Goal: Check status: Check status

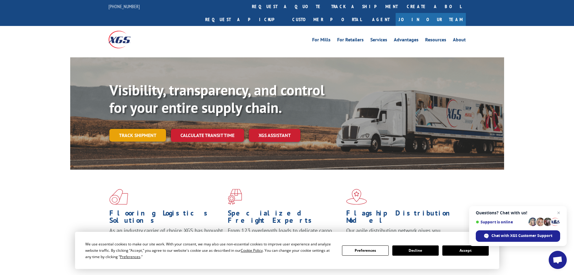
click at [142, 129] on link "Track shipment" at bounding box center [137, 135] width 57 height 13
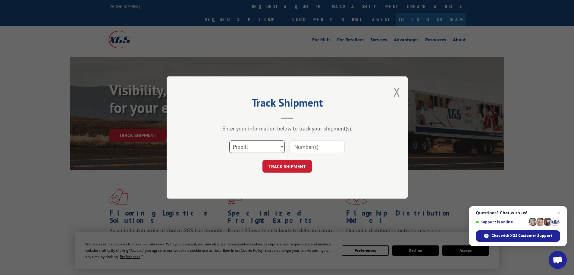
drag, startPoint x: 272, startPoint y: 145, endPoint x: 268, endPoint y: 150, distance: 5.8
click at [272, 145] on select "Select category... Probill BOL PO" at bounding box center [256, 146] width 55 height 13
select select "po"
click at [229, 140] on select "Select category... Probill BOL PO" at bounding box center [256, 146] width 55 height 13
click at [309, 150] on input at bounding box center [316, 146] width 55 height 13
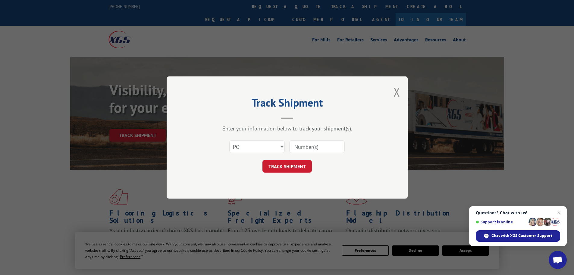
paste input "82504919"
type input "82504919"
click at [280, 162] on button "TRACK SHIPMENT" at bounding box center [287, 166] width 49 height 13
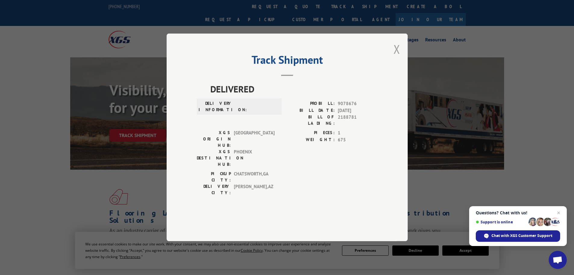
click at [398, 57] on button "Close modal" at bounding box center [397, 49] width 7 height 16
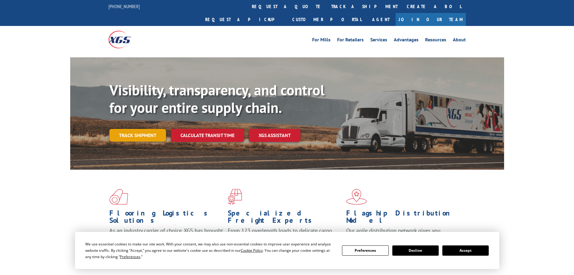
click at [151, 129] on link "Track shipment" at bounding box center [137, 135] width 57 height 13
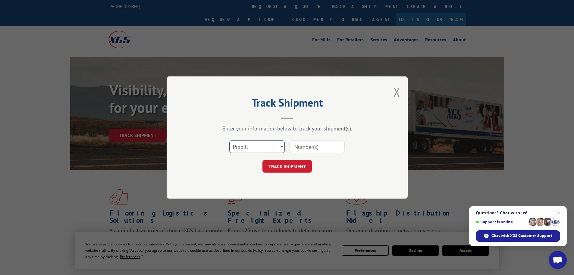
click at [260, 145] on select "Select category... Probill BOL PO" at bounding box center [256, 146] width 55 height 13
click at [321, 145] on input at bounding box center [316, 146] width 55 height 13
paste input "17516901"
type input "17516901"
click at [296, 165] on button "TRACK SHIPMENT" at bounding box center [287, 166] width 49 height 13
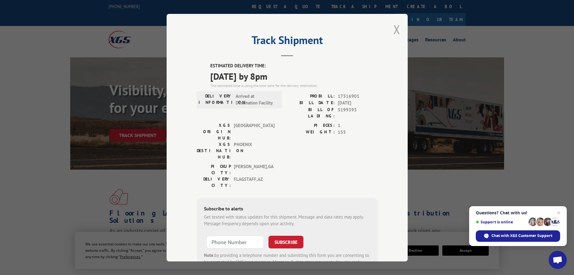
click at [394, 32] on button "Close modal" at bounding box center [397, 29] width 7 height 16
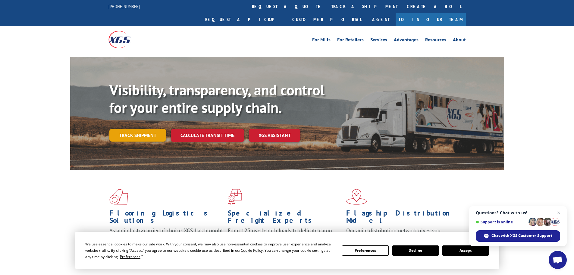
click at [144, 129] on link "Track shipment" at bounding box center [137, 135] width 57 height 13
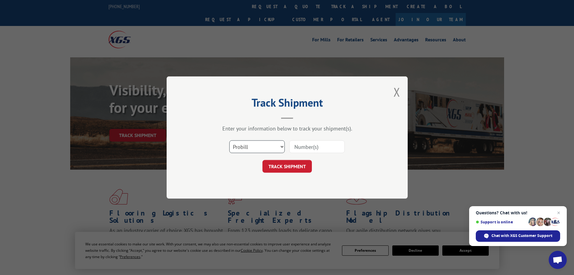
click at [260, 144] on select "Select category... Probill BOL PO" at bounding box center [256, 146] width 55 height 13
paste input "21084979"
type input "21084979"
click at [285, 168] on button "TRACK SHIPMENT" at bounding box center [287, 166] width 49 height 13
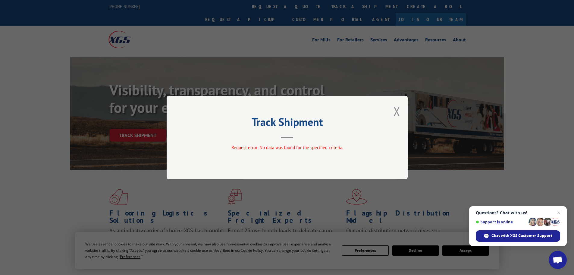
click at [397, 109] on button "Close modal" at bounding box center [397, 111] width 7 height 16
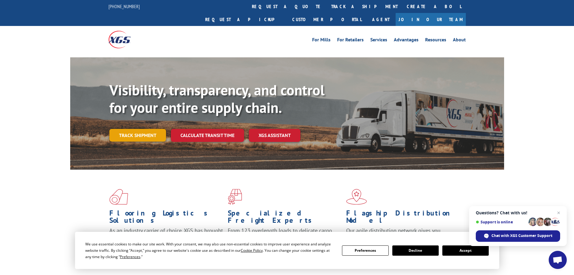
drag, startPoint x: 145, startPoint y: 119, endPoint x: 141, endPoint y: 120, distance: 3.8
click at [145, 129] on link "Track shipment" at bounding box center [137, 135] width 57 height 13
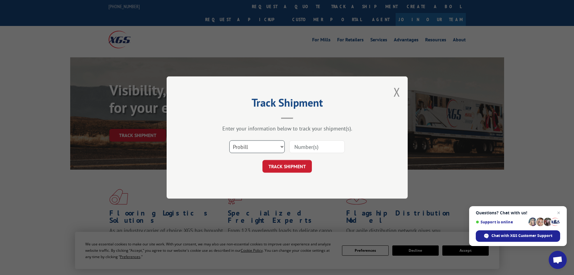
click at [246, 149] on select "Select category... Probill BOL PO" at bounding box center [256, 146] width 55 height 13
select select "po"
click at [229, 140] on select "Select category... Probill BOL PO" at bounding box center [256, 146] width 55 height 13
click at [307, 148] on input at bounding box center [316, 146] width 55 height 13
paste input "82505125"
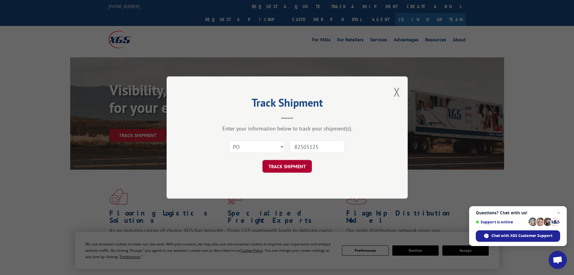
type input "82505125"
click at [284, 168] on button "TRACK SHIPMENT" at bounding box center [287, 166] width 49 height 13
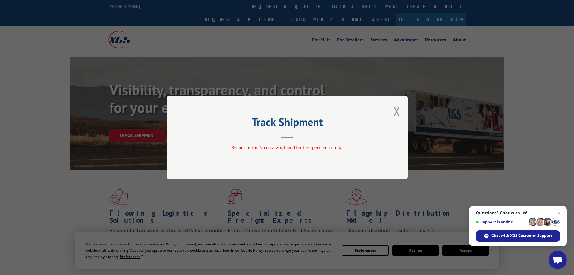
drag, startPoint x: 398, startPoint y: 112, endPoint x: 370, endPoint y: 100, distance: 30.3
click at [397, 111] on button "Close modal" at bounding box center [397, 111] width 7 height 16
